Goal: Task Accomplishment & Management: Complete application form

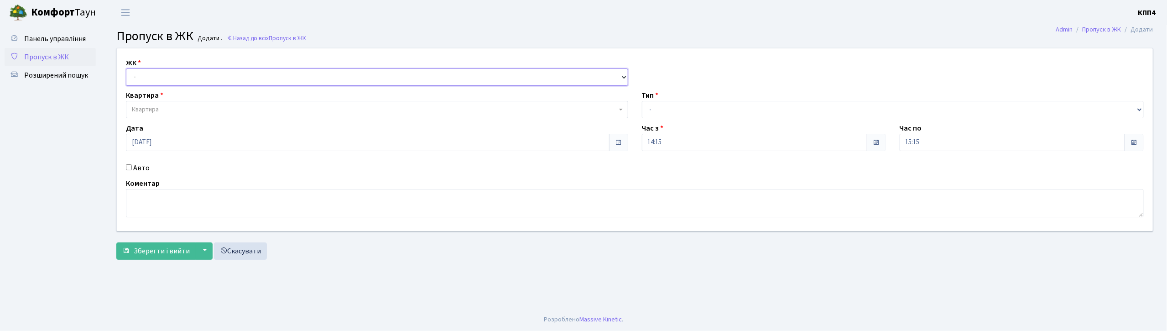
click at [177, 72] on select "- КТ, вул. Регенераторна, 4 КТ2, просп. [STREET_ADDRESS] [STREET_ADDRESS] [PERS…" at bounding box center [377, 76] width 502 height 17
select select "271"
click at [126, 68] on select "- КТ, вул. Регенераторна, 4 КТ2, просп. [STREET_ADDRESS] [STREET_ADDRESS] [PERS…" at bounding box center [377, 76] width 502 height 17
select select
click at [178, 111] on span "Квартира" at bounding box center [374, 109] width 485 height 9
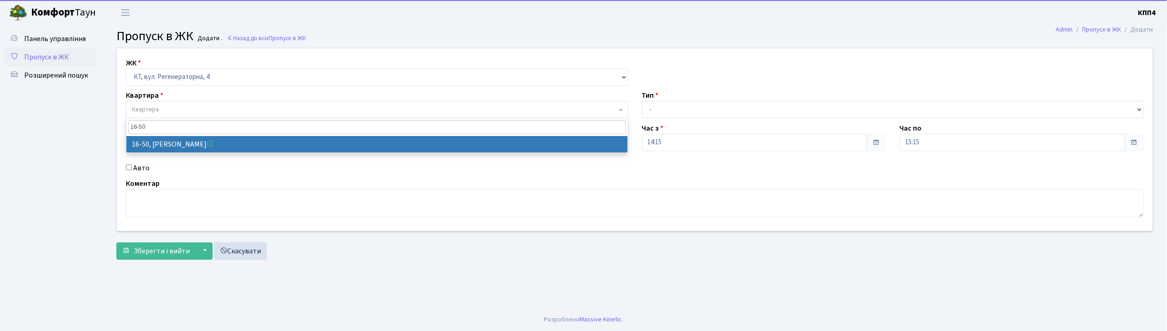
type input "16-50"
select select "8611"
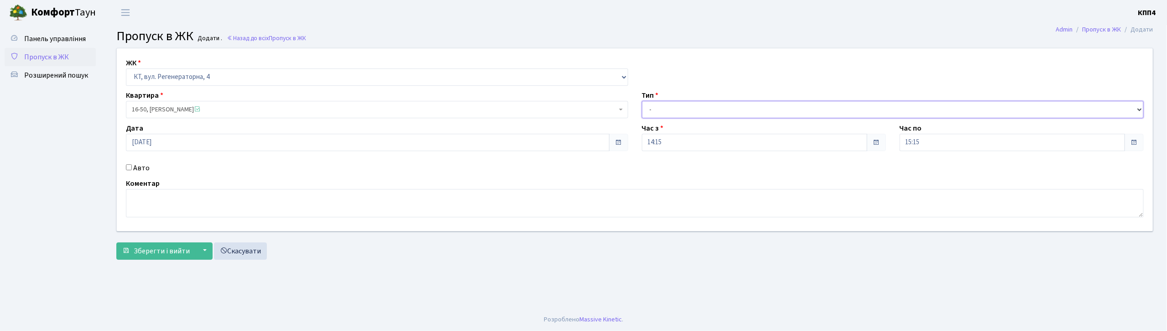
click at [687, 111] on select "- Доставка Таксі Гості Сервіс" at bounding box center [893, 109] width 502 height 17
select select "1"
click at [642, 101] on select "- Доставка Таксі Гості Сервіс" at bounding box center [893, 109] width 502 height 17
click at [167, 255] on span "Зберегти і вийти" at bounding box center [162, 251] width 56 height 10
click at [128, 168] on input "Авто" at bounding box center [129, 167] width 6 height 6
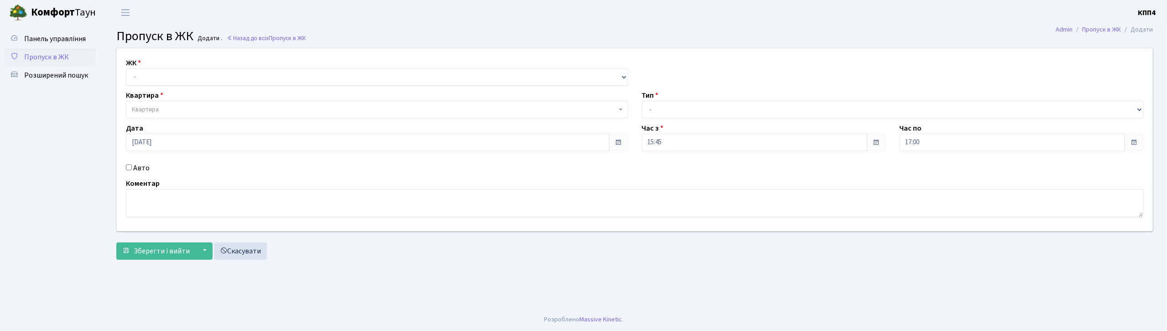
checkbox input "true"
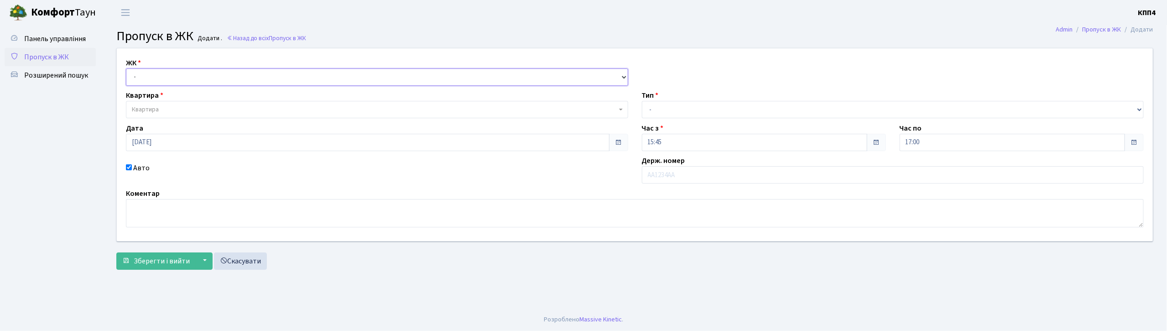
click at [228, 79] on select "- КТ, вул. Регенераторна, 4 КТ2, просп. [STREET_ADDRESS] [STREET_ADDRESS] [PERS…" at bounding box center [377, 76] width 502 height 17
select select "304"
click at [126, 68] on select "- КТ, вул. Регенераторна, 4 КТ2, просп. [STREET_ADDRESS] [STREET_ADDRESS] [PERS…" at bounding box center [377, 76] width 502 height 17
select select
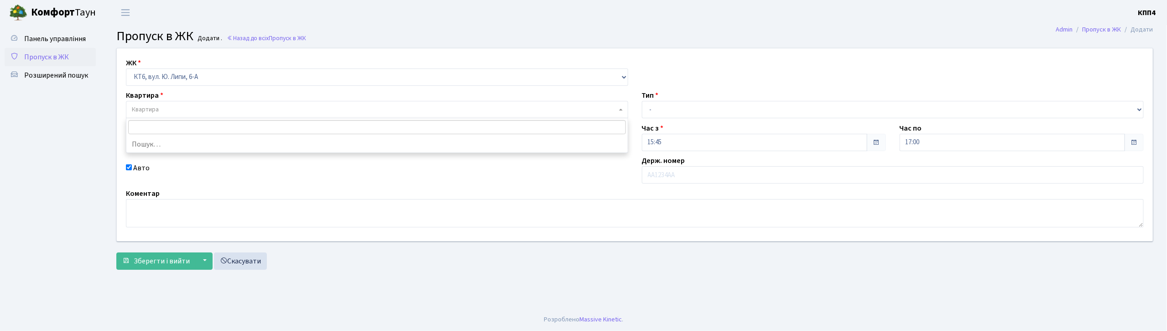
click at [203, 109] on span "Квартира" at bounding box center [374, 109] width 485 height 9
type input "4"
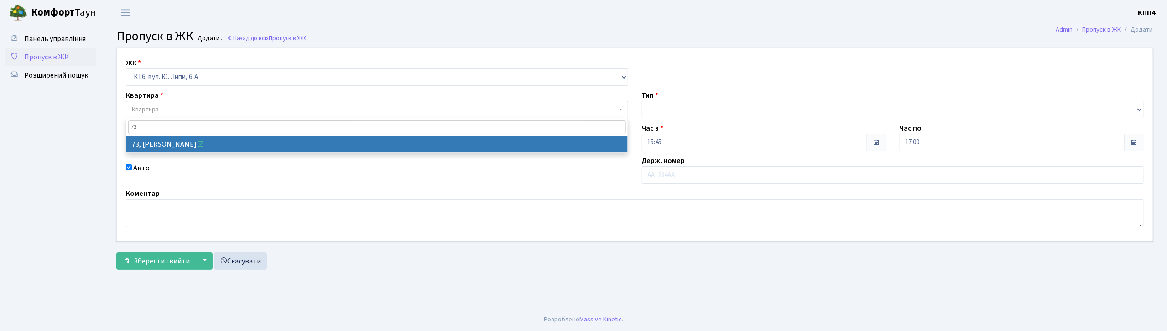
type input "73"
select select "17165"
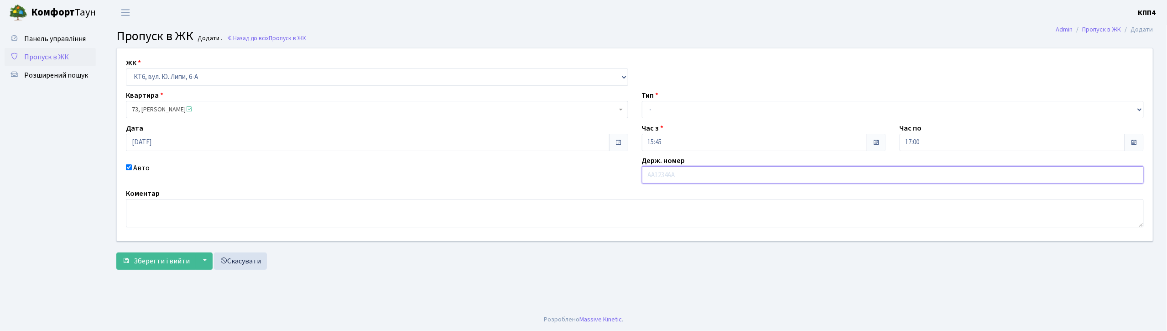
click at [651, 170] on input "text" at bounding box center [893, 174] width 502 height 17
type input "КА3611НС"
click at [697, 104] on select "- Доставка Таксі Гості Сервіс" at bounding box center [893, 109] width 502 height 17
select select "2"
click at [642, 101] on select "- Доставка Таксі Гості Сервіс" at bounding box center [893, 109] width 502 height 17
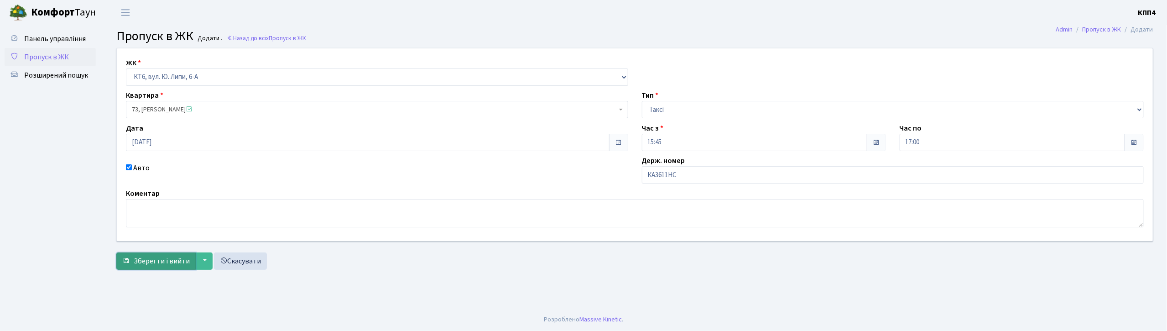
click at [159, 261] on span "Зберегти і вийти" at bounding box center [162, 261] width 56 height 10
